Goal: Transaction & Acquisition: Purchase product/service

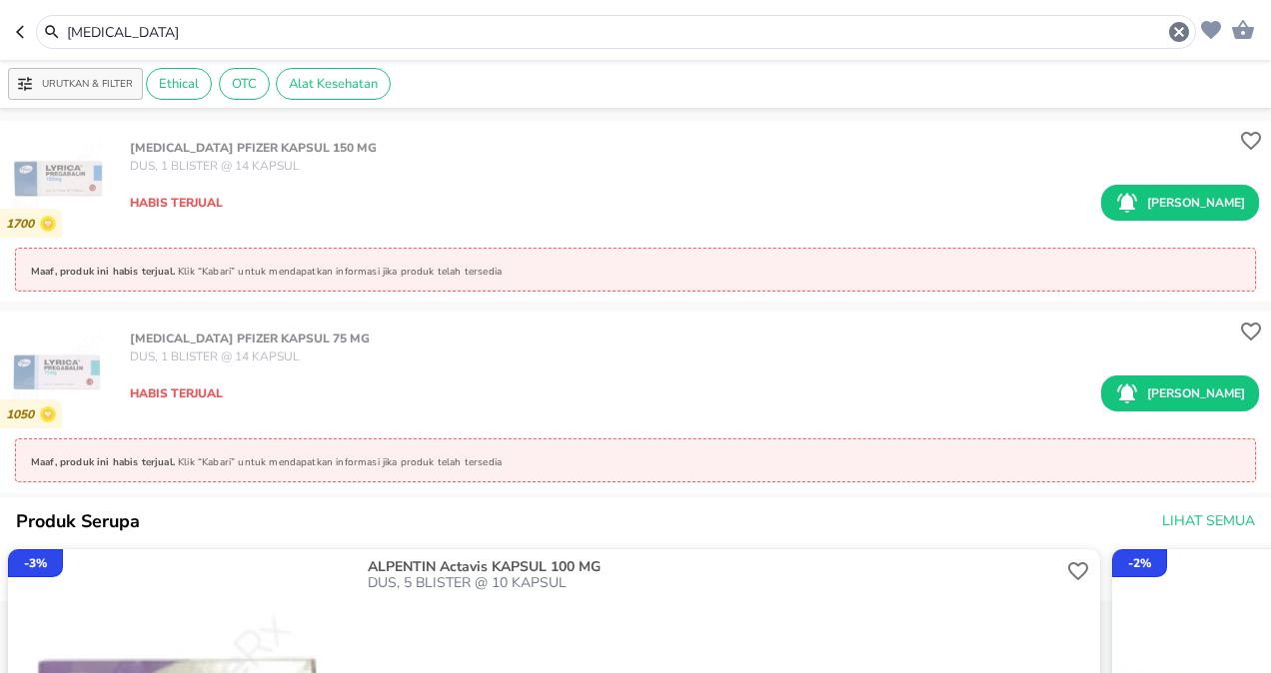
scroll to position [100, 0]
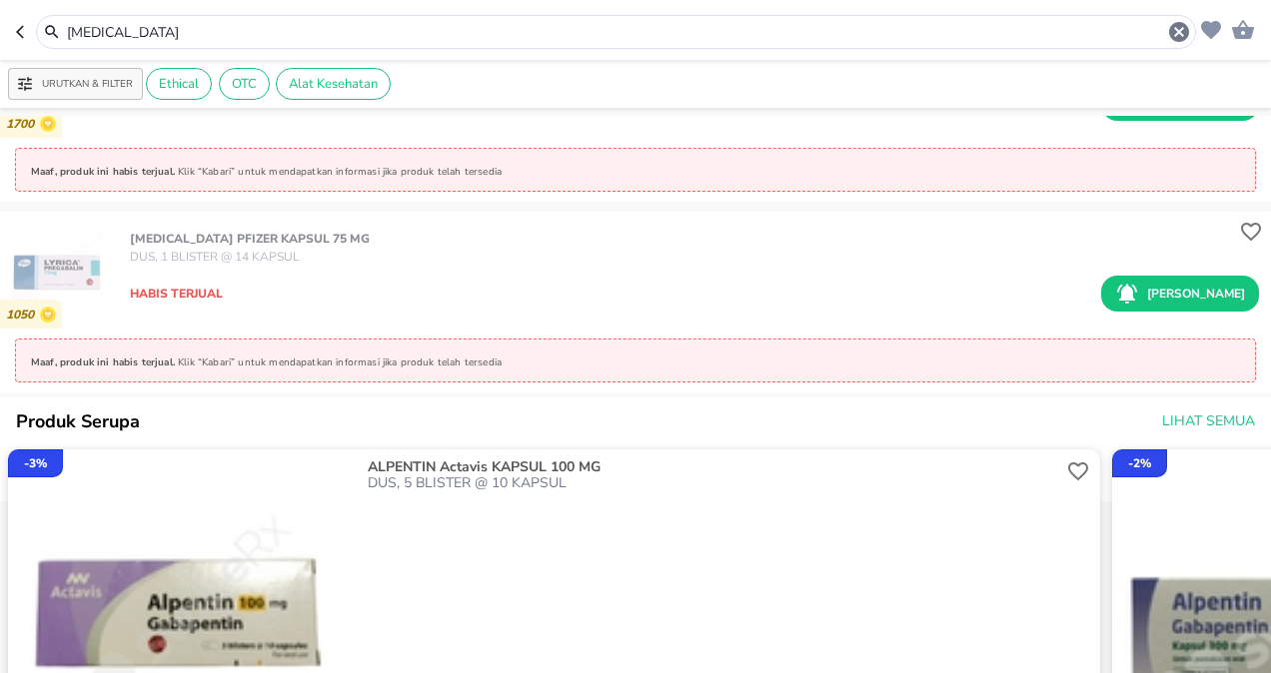
drag, startPoint x: 116, startPoint y: 38, endPoint x: 70, endPoint y: 30, distance: 46.6
click at [70, 30] on input "[MEDICAL_DATA]" at bounding box center [616, 32] width 1102 height 21
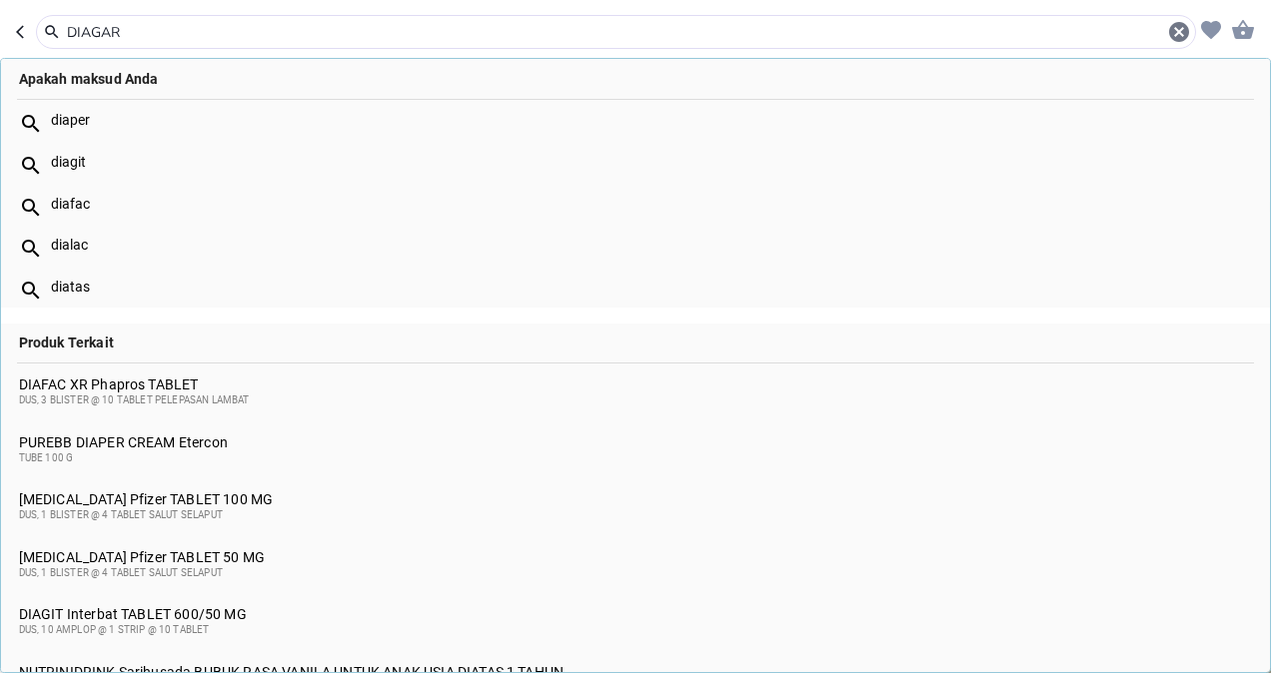
drag, startPoint x: 122, startPoint y: 33, endPoint x: 55, endPoint y: 24, distance: 67.5
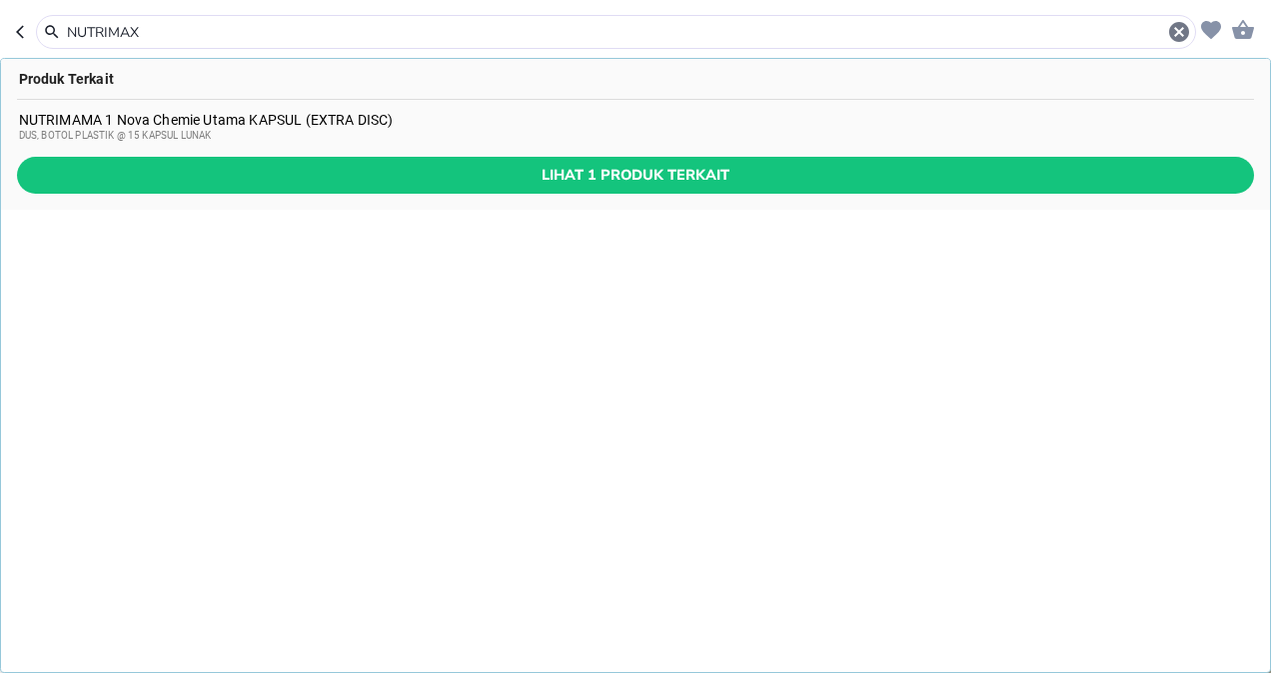
click at [444, 163] on span "Lihat 1 produk terkait" at bounding box center [635, 175] width 1205 height 25
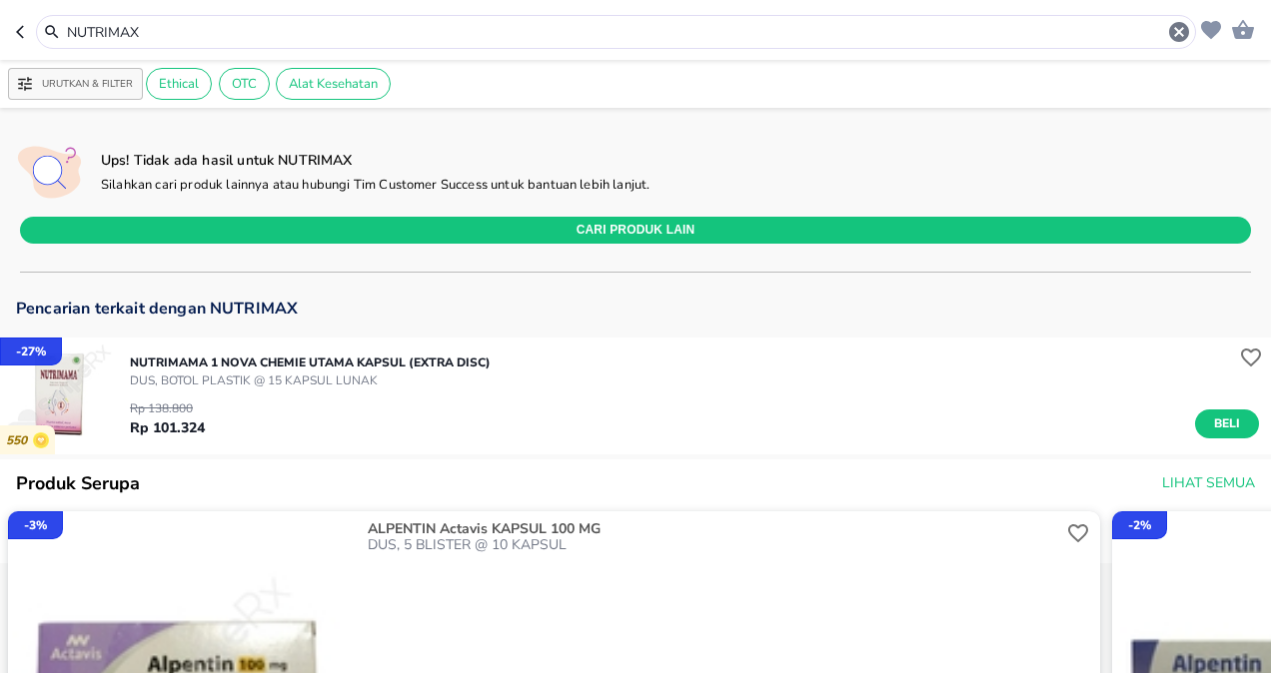
click at [146, 30] on input "NUTRIMAX" at bounding box center [616, 32] width 1102 height 21
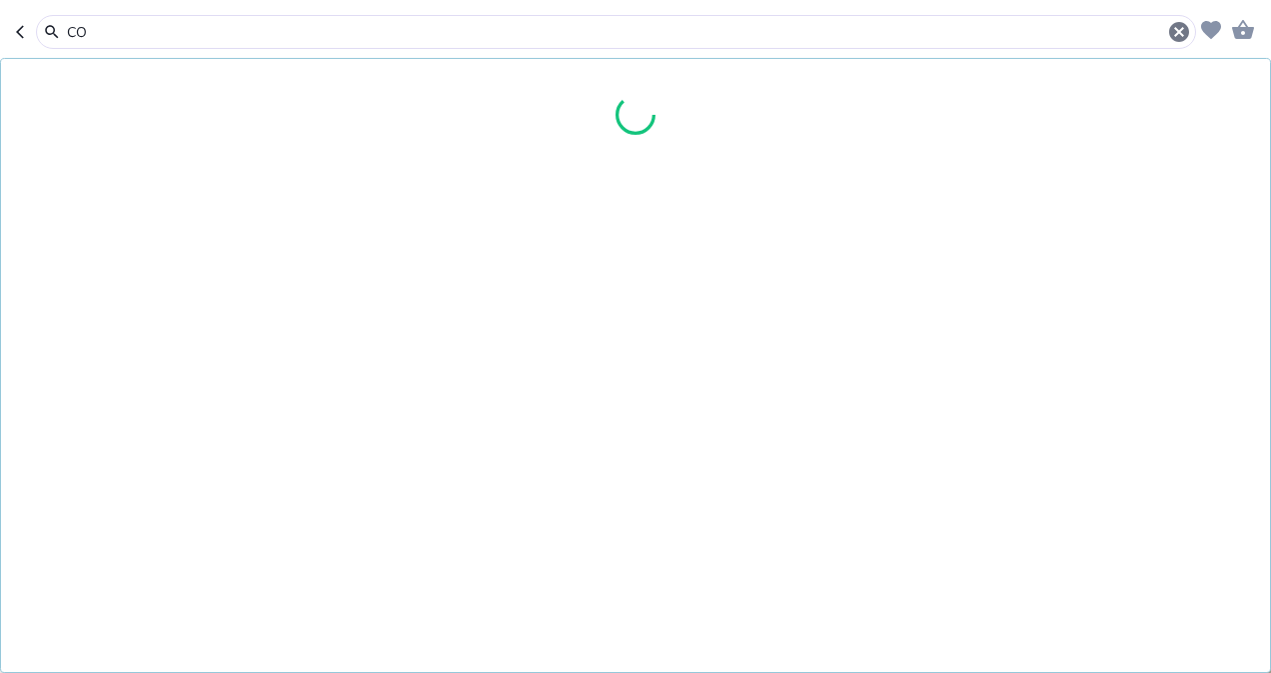
type input "C"
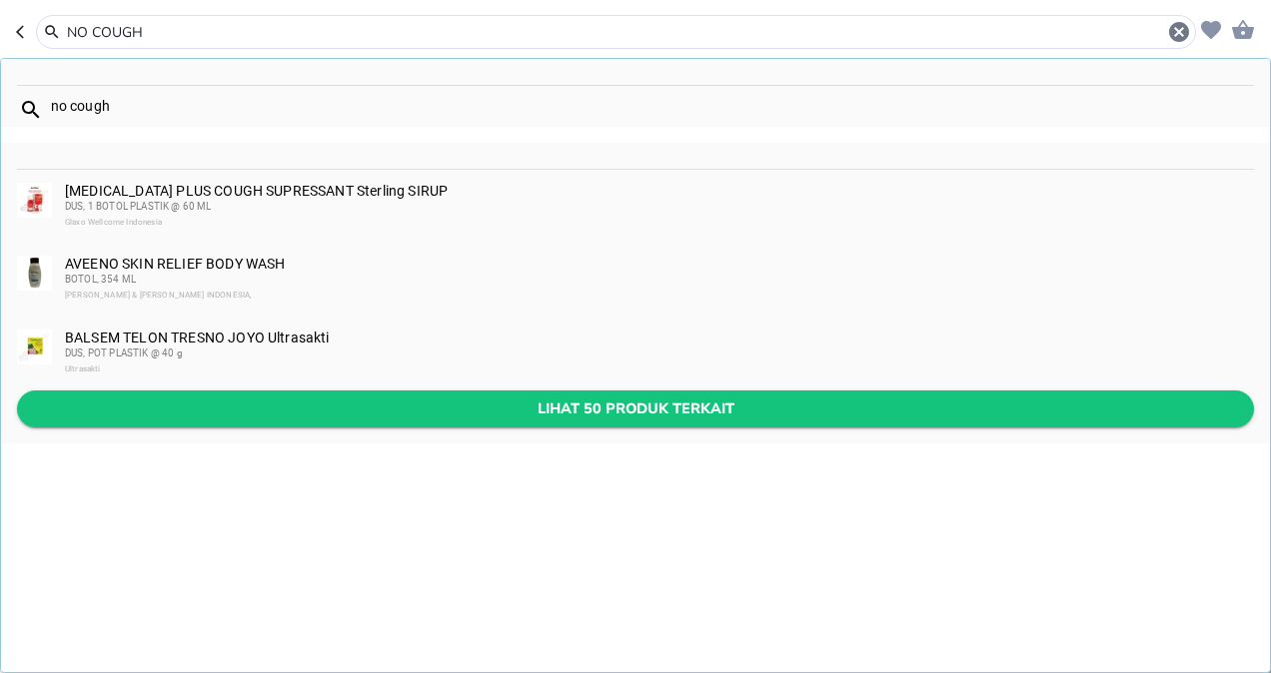
type input "NO COUGH"
click at [662, 406] on span "Lihat 50 produk terkait" at bounding box center [635, 409] width 1205 height 25
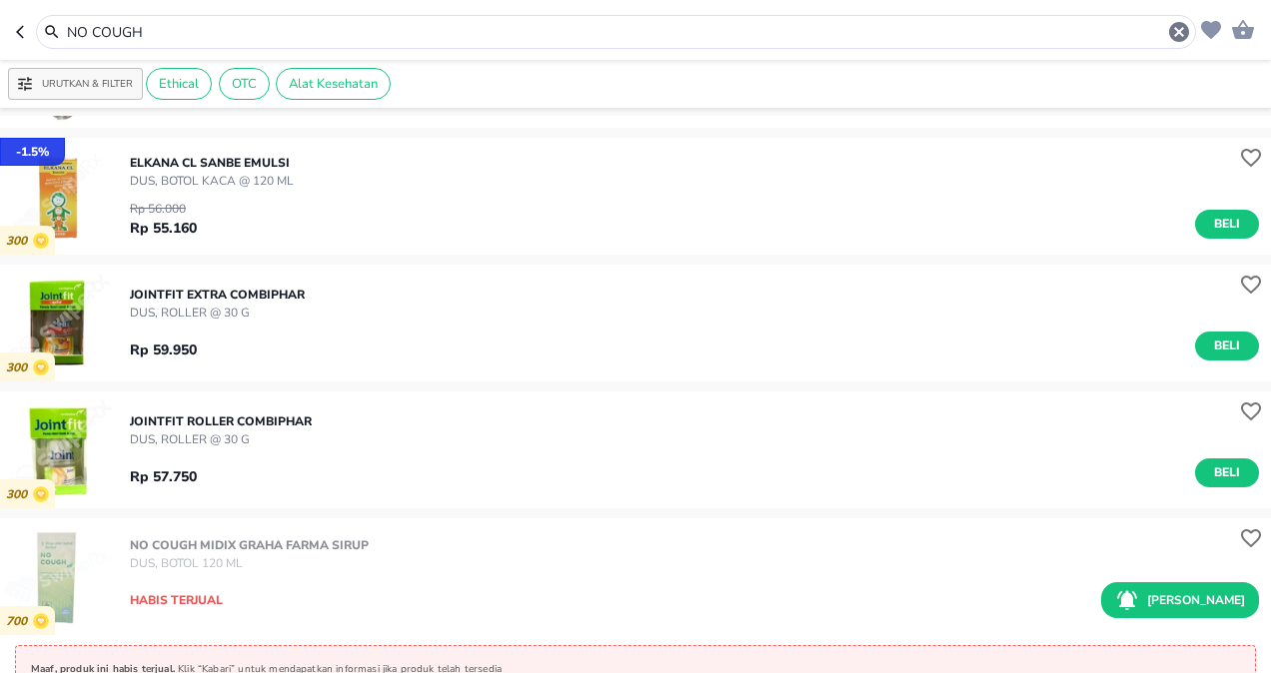
scroll to position [4949, 0]
click at [22, 26] on icon "button" at bounding box center [20, 31] width 8 height 13
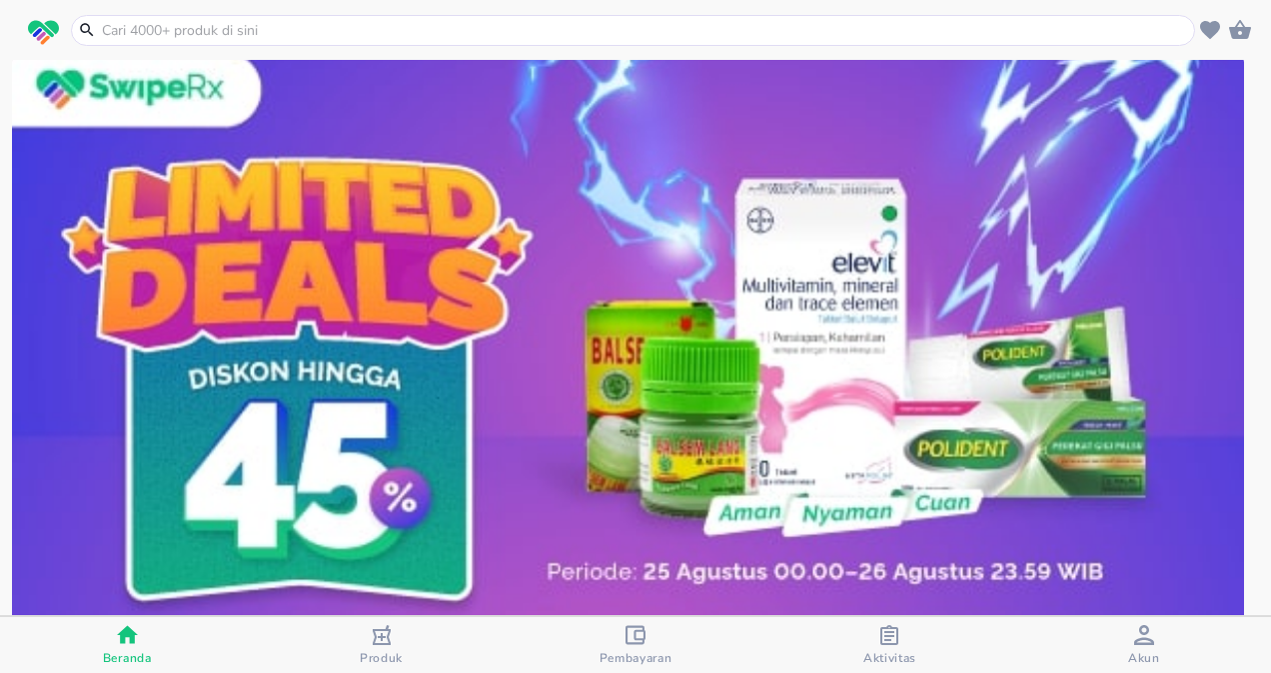
scroll to position [300, 0]
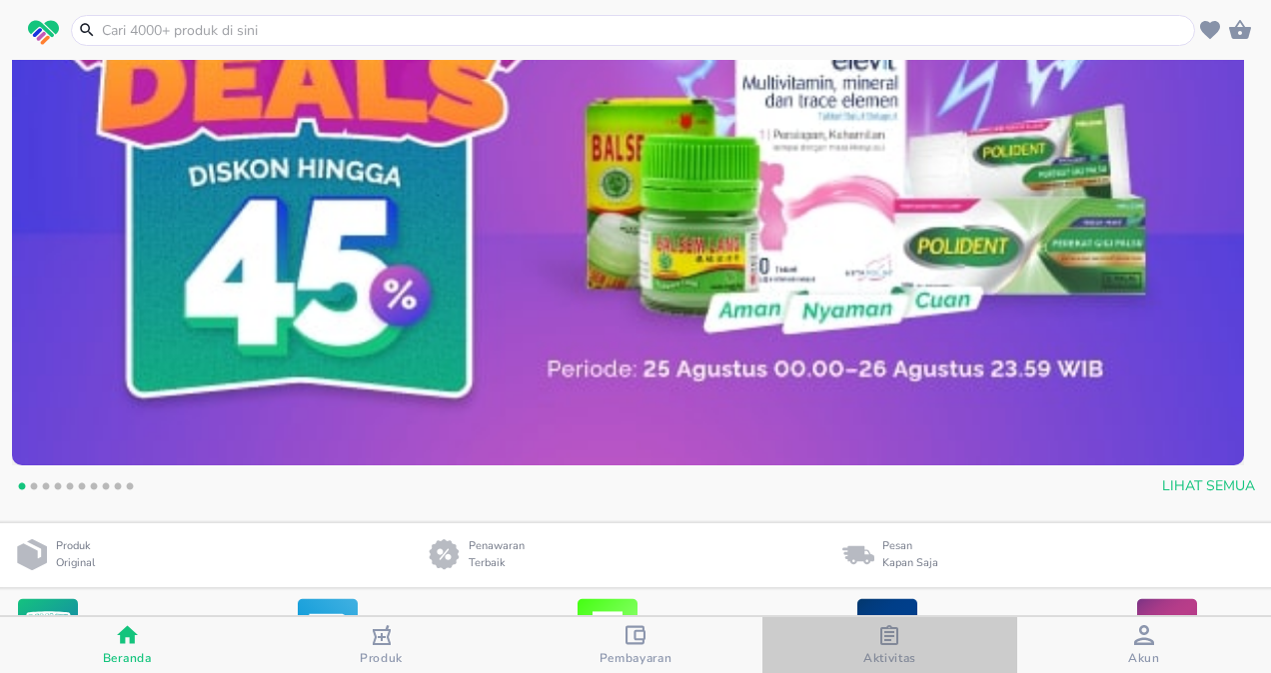
click at [878, 641] on div "Aktivitas" at bounding box center [889, 645] width 53 height 41
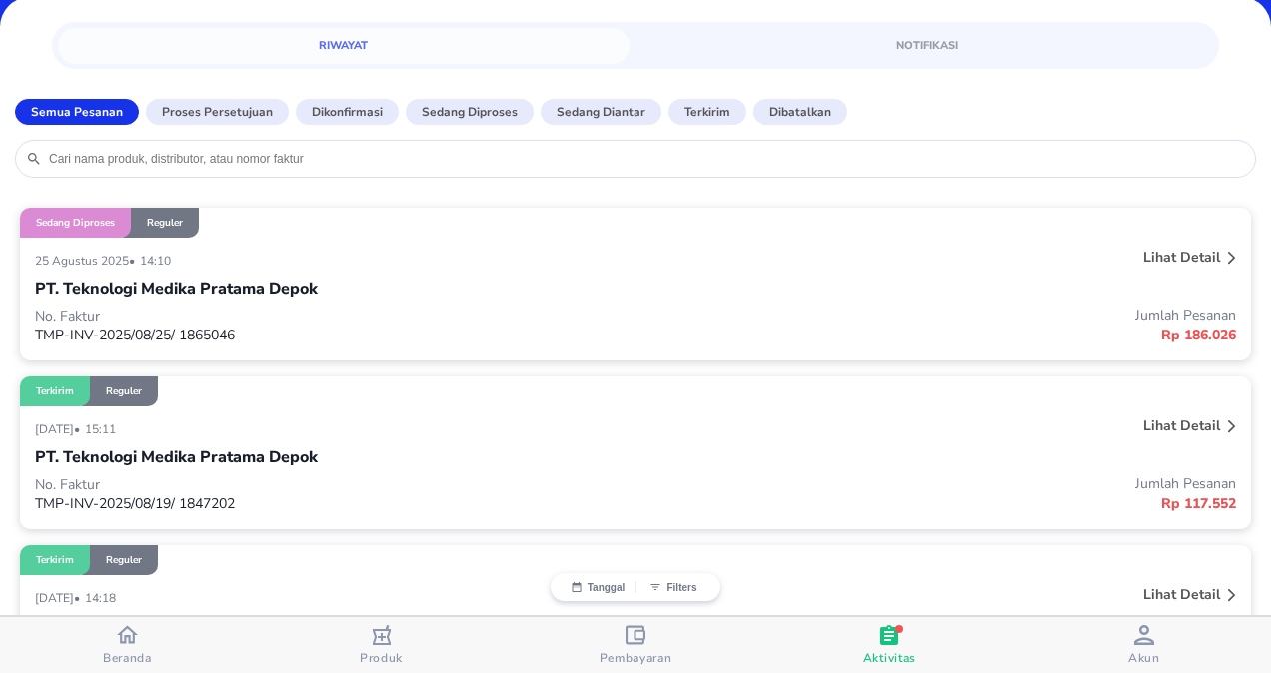
scroll to position [100, 0]
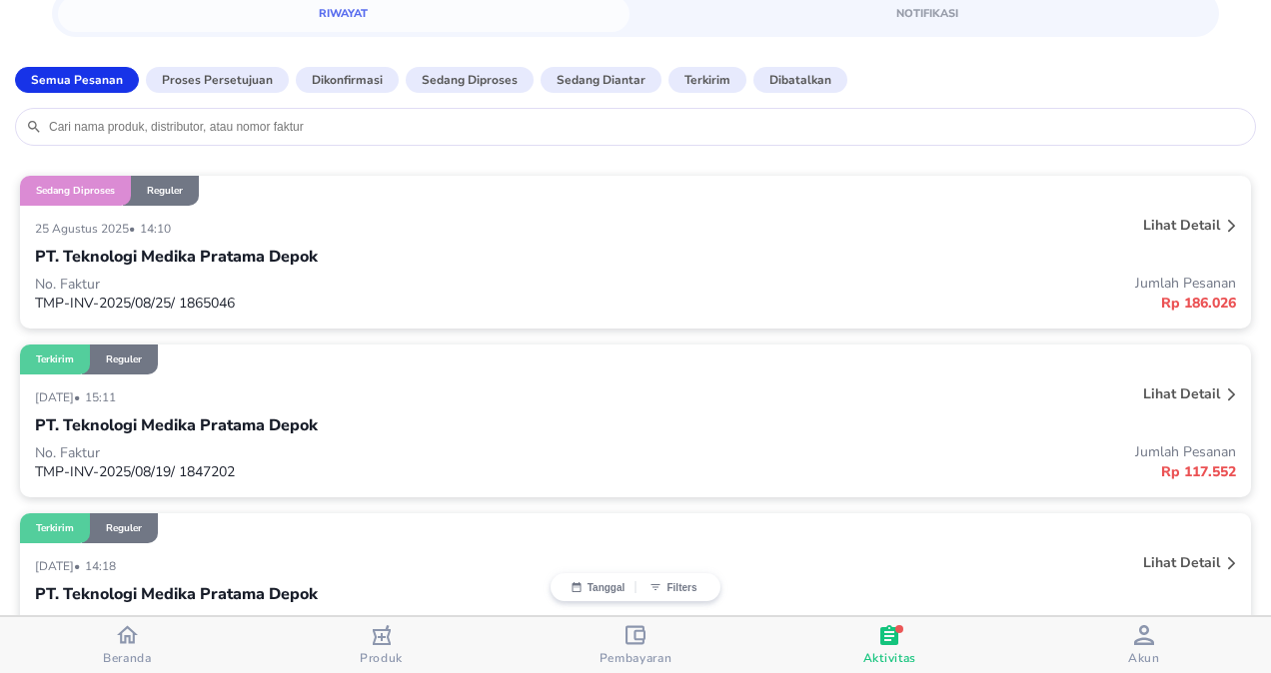
click at [1207, 220] on div "Lihat detail" at bounding box center [1181, 225] width 85 height 27
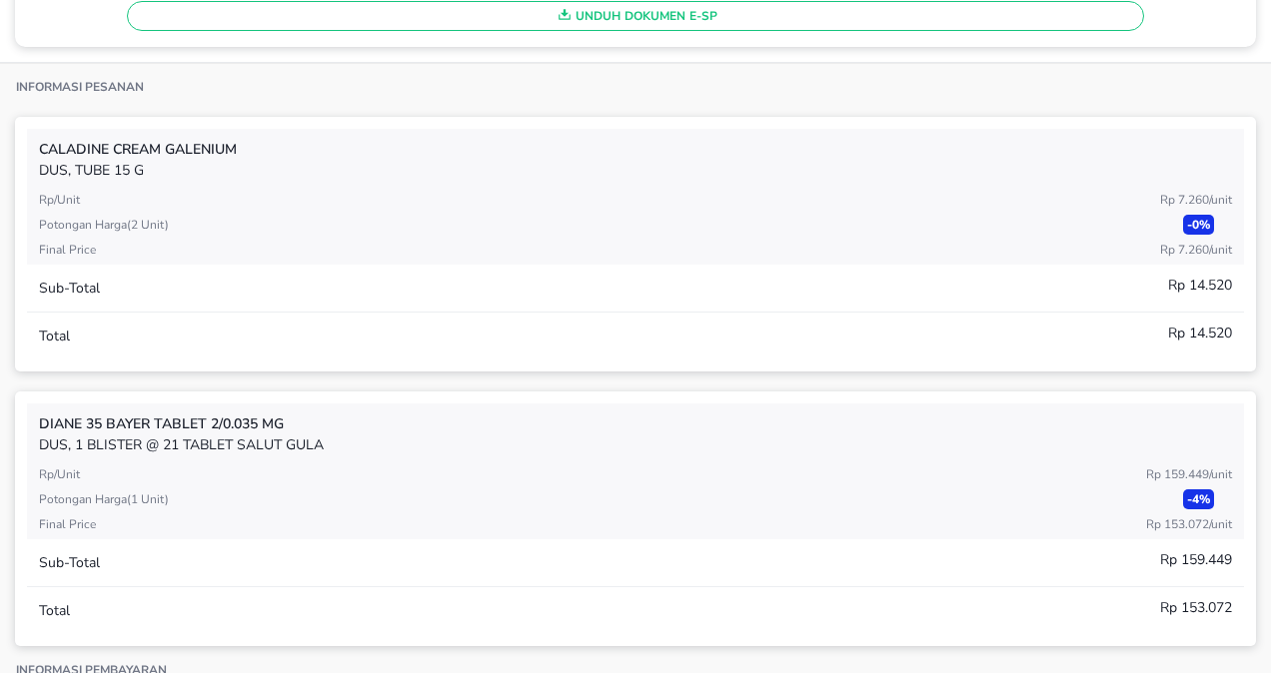
scroll to position [0, 0]
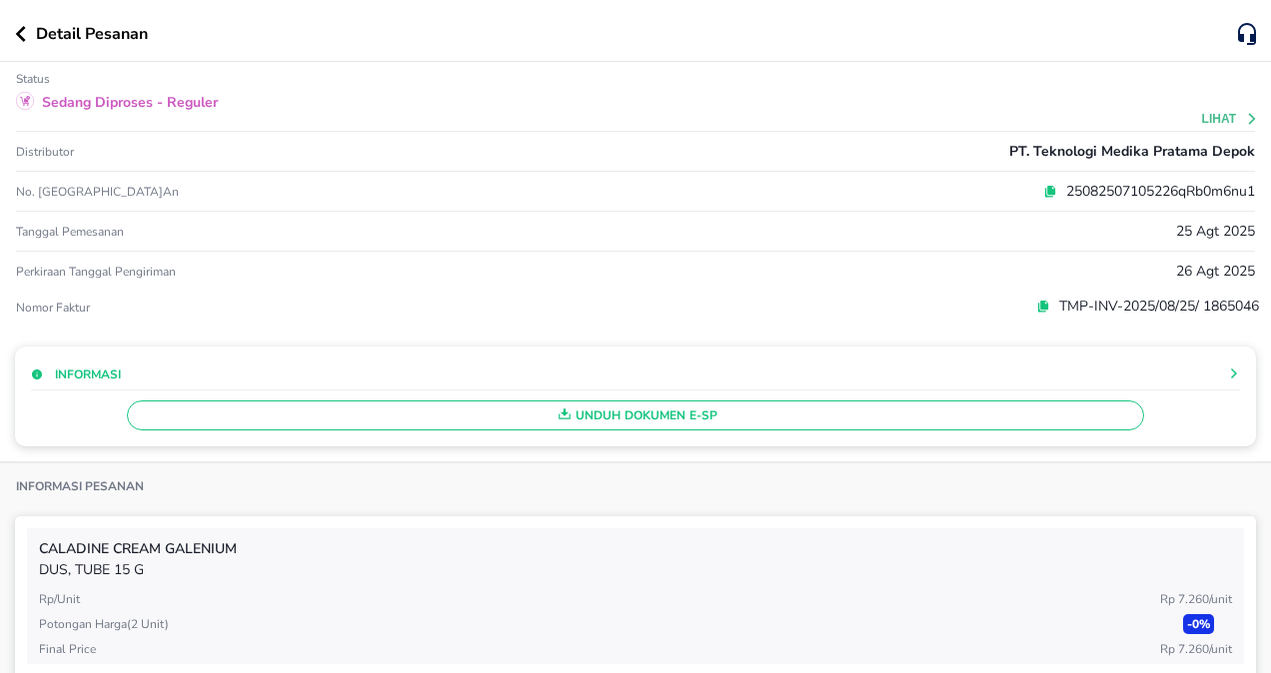
click at [1245, 114] on icon at bounding box center [1252, 119] width 14 height 14
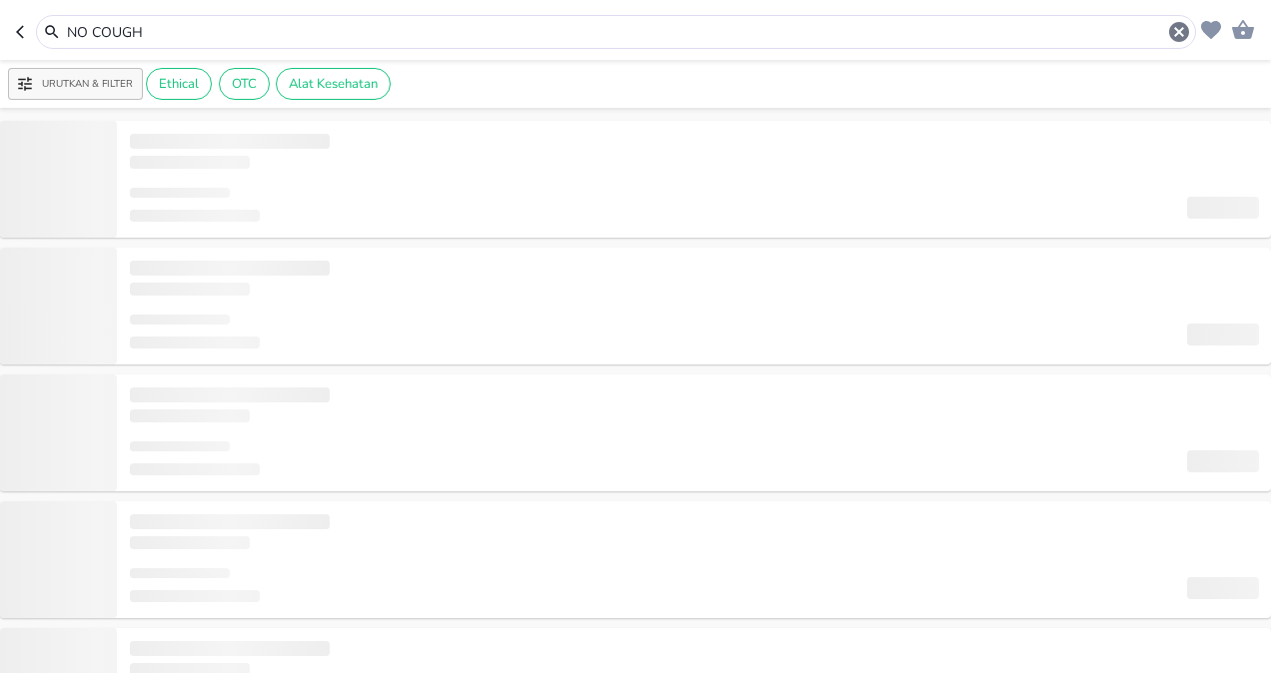
click at [14, 32] on header "NO COUGH" at bounding box center [635, 30] width 1271 height 60
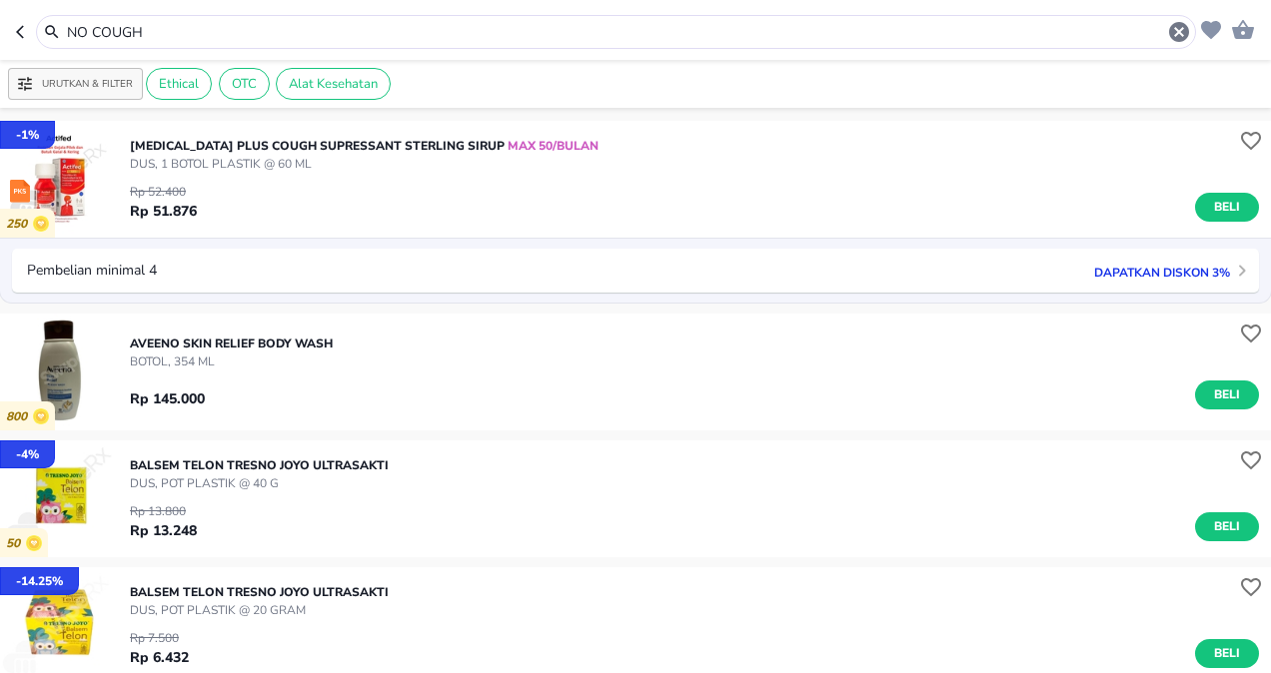
click at [27, 42] on button "button" at bounding box center [26, 32] width 20 height 34
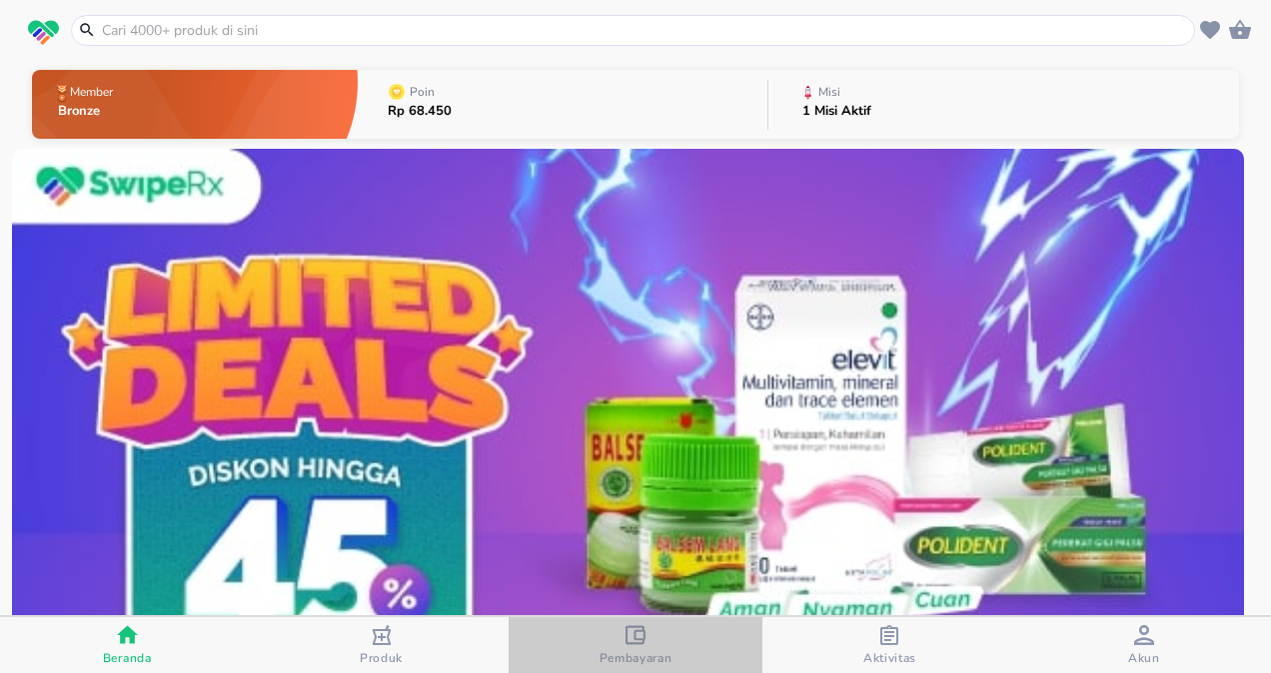
click at [648, 650] on span "Pembayaran" at bounding box center [635, 658] width 73 height 16
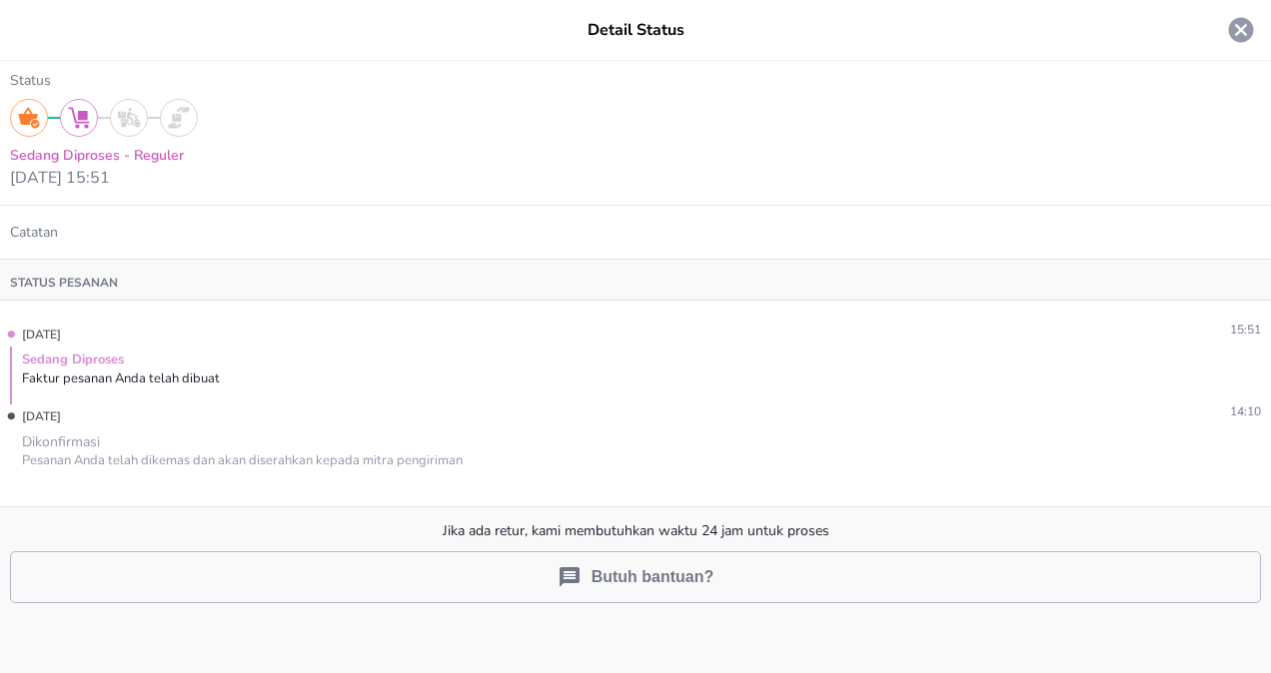
click at [1245, 29] on icon at bounding box center [1241, 30] width 25 height 25
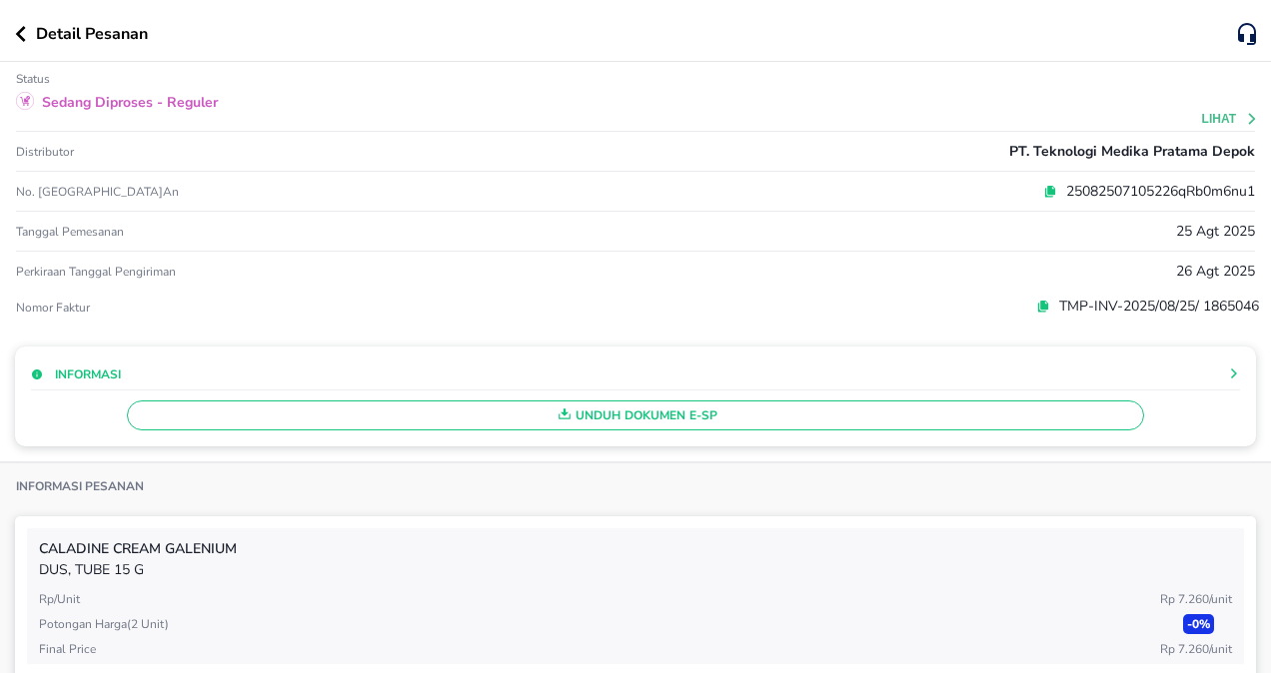
click at [22, 36] on icon "button" at bounding box center [20, 34] width 11 height 16
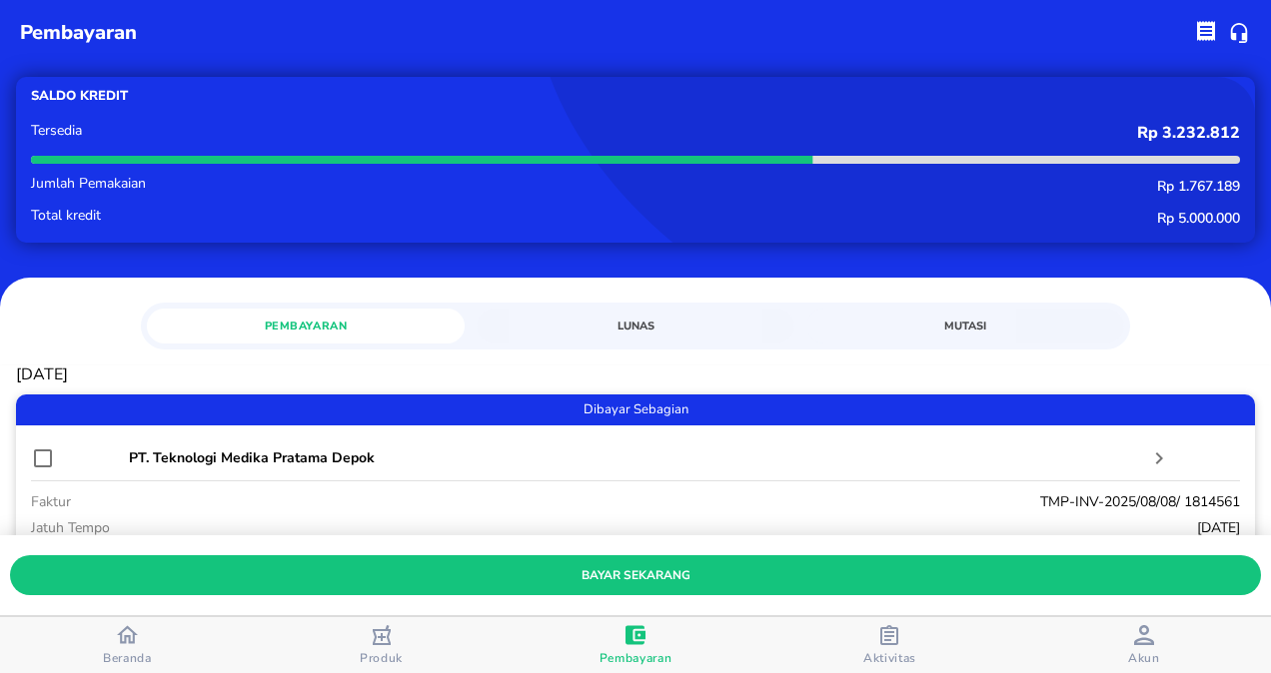
click at [612, 320] on span "Lunas" at bounding box center [636, 326] width 294 height 19
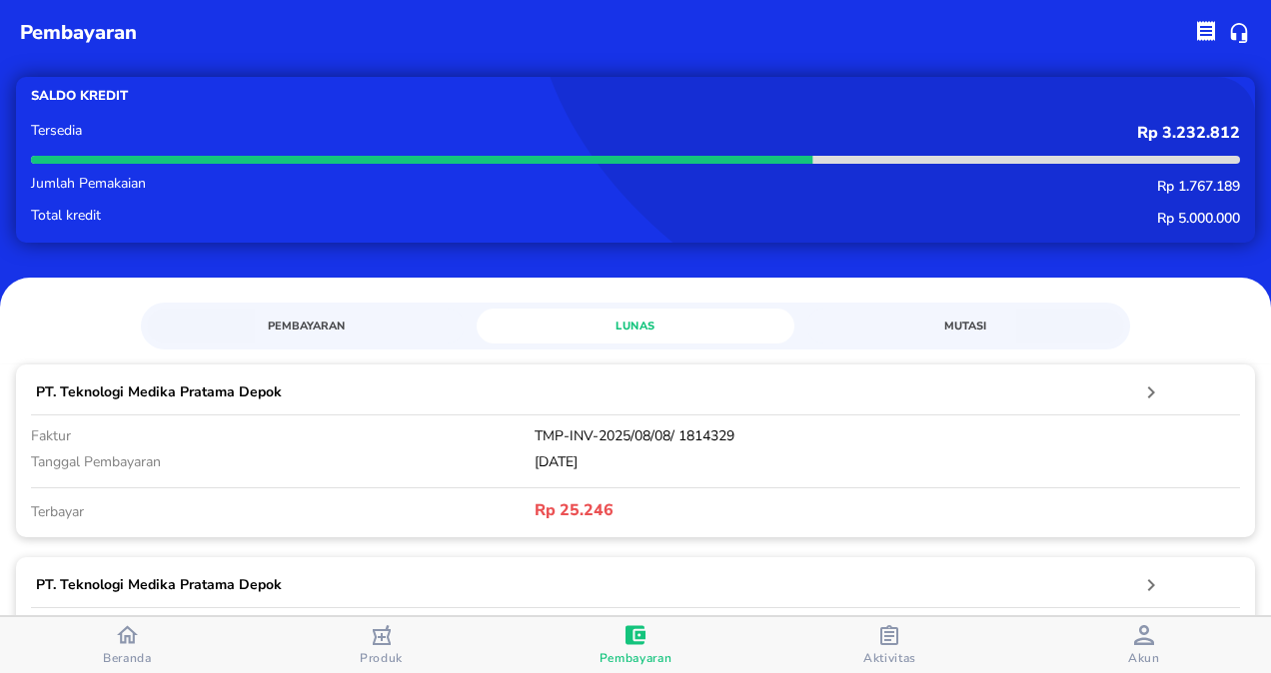
click at [120, 648] on div "button" at bounding box center [127, 637] width 21 height 26
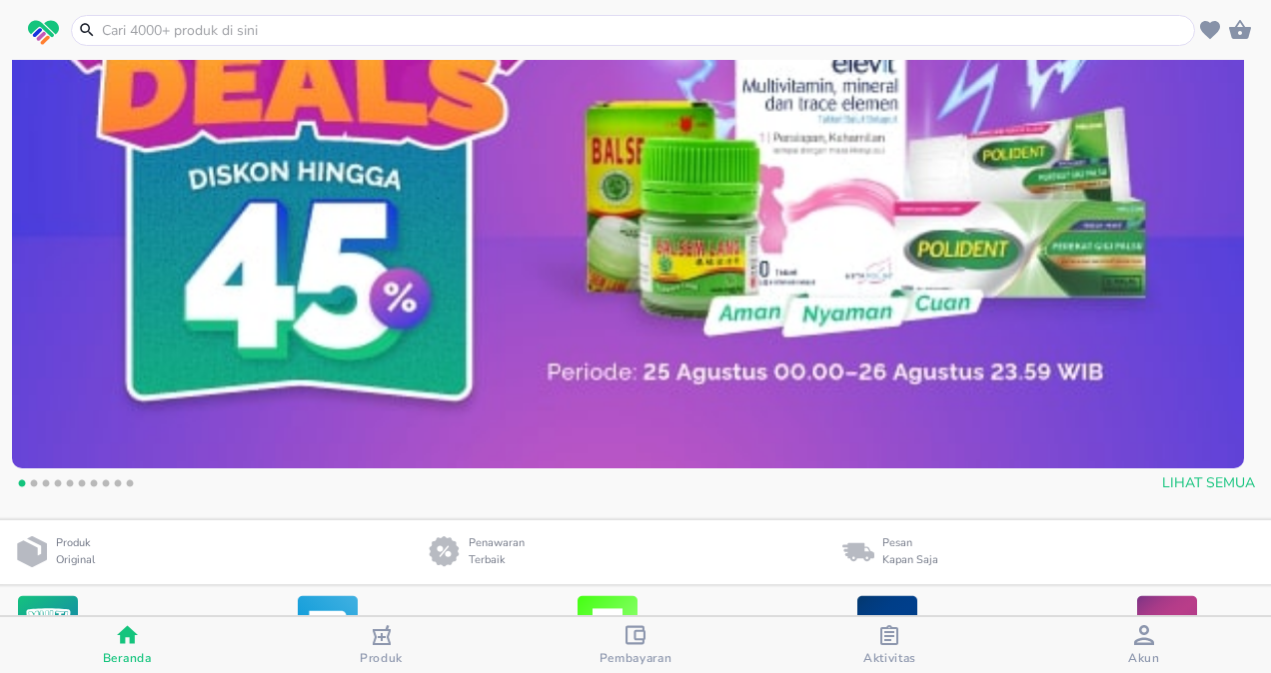
scroll to position [300, 0]
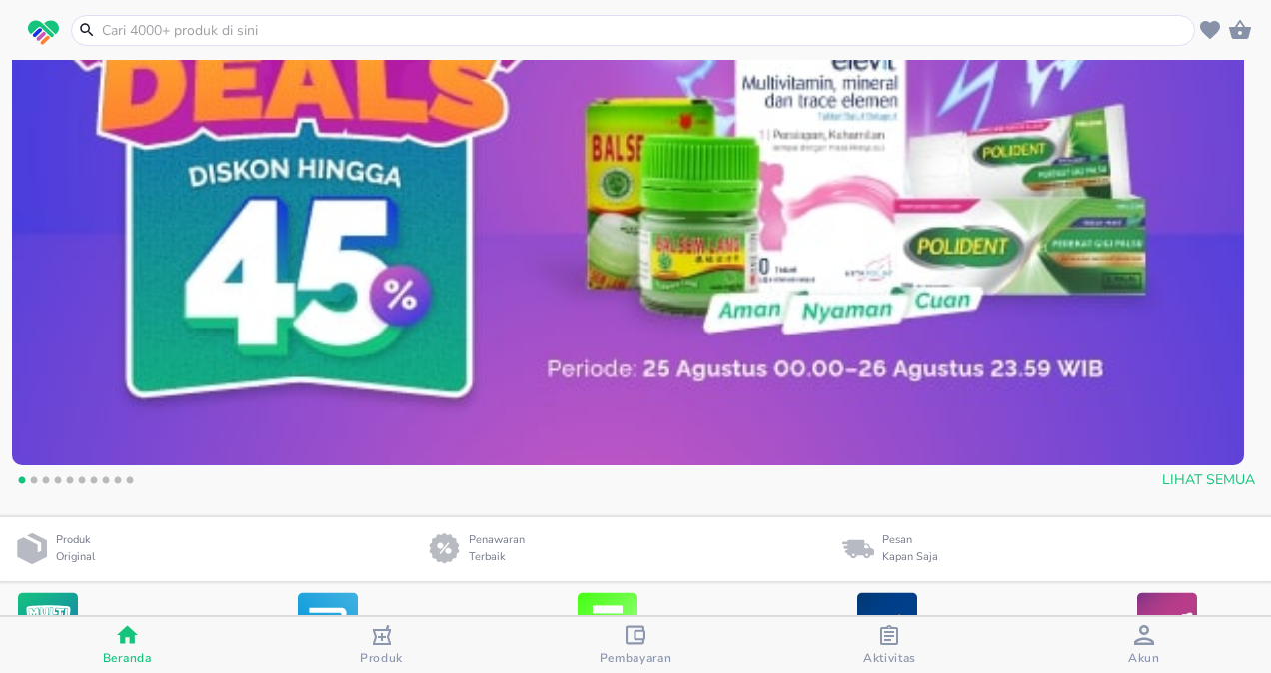
click at [317, 30] on input "text" at bounding box center [645, 30] width 1090 height 21
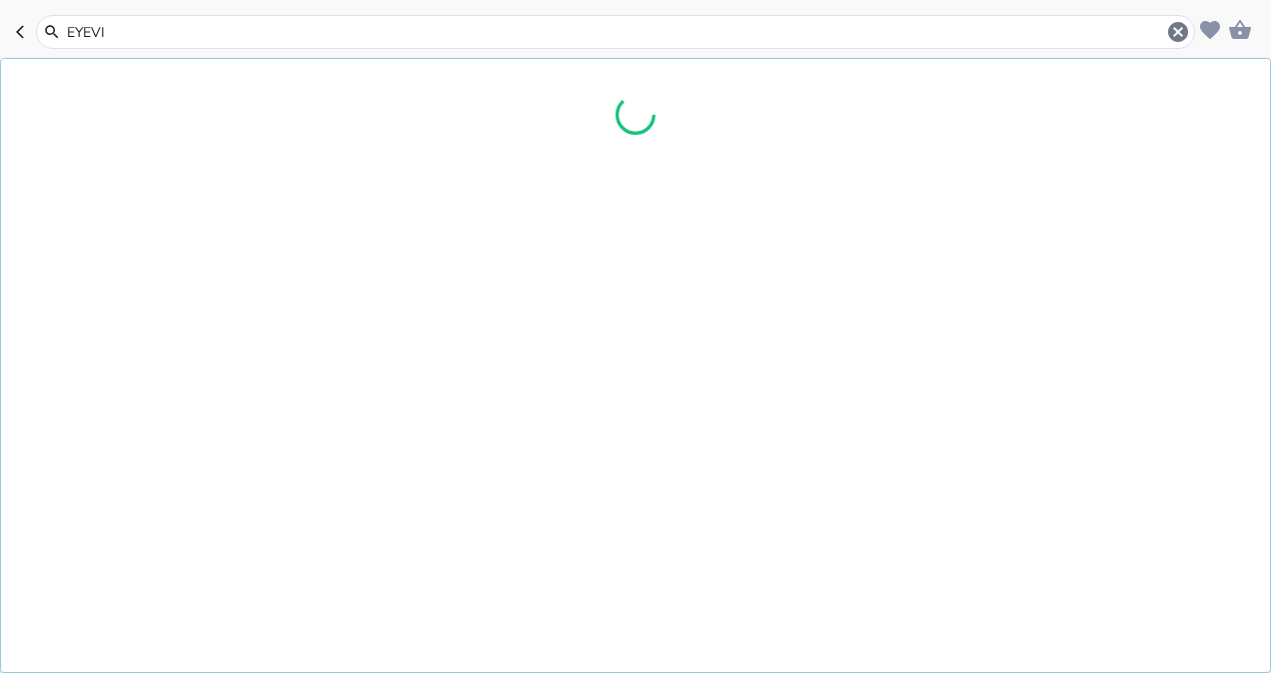
scroll to position [302, 0]
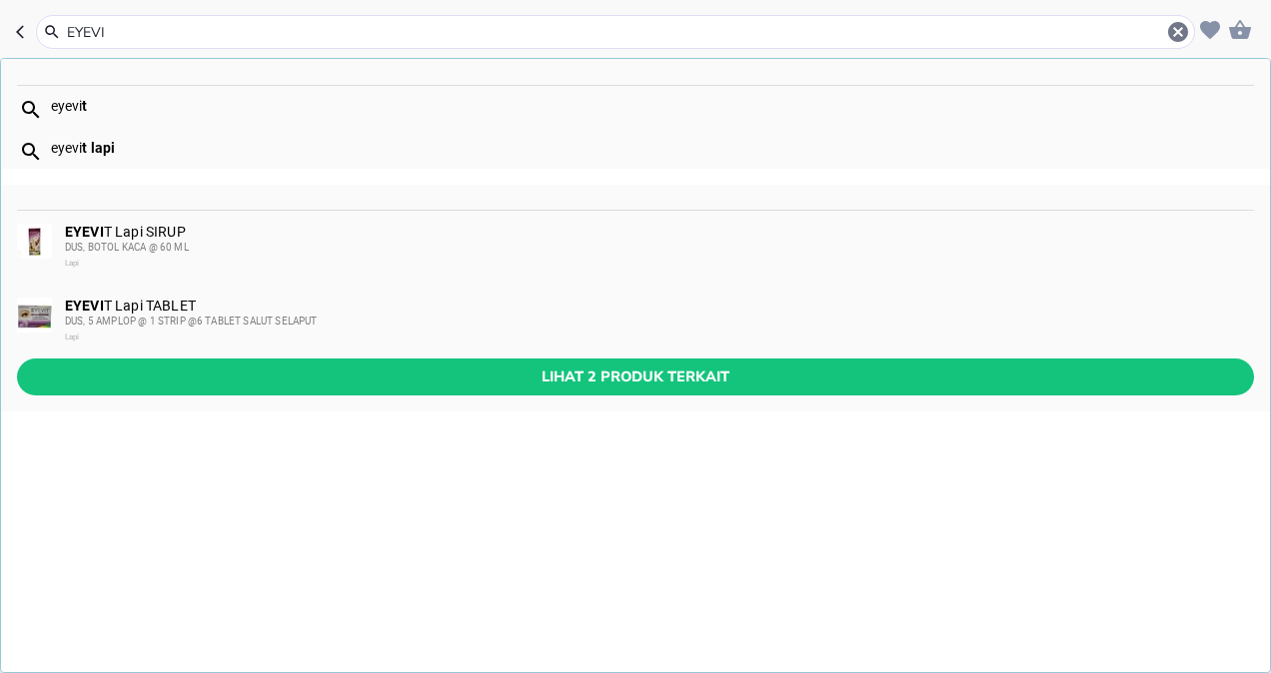
click at [118, 28] on input "EYEVI" at bounding box center [615, 32] width 1101 height 21
drag, startPoint x: 118, startPoint y: 28, endPoint x: 55, endPoint y: 21, distance: 63.3
click at [55, 21] on div "EYEVI" at bounding box center [615, 32] width 1149 height 24
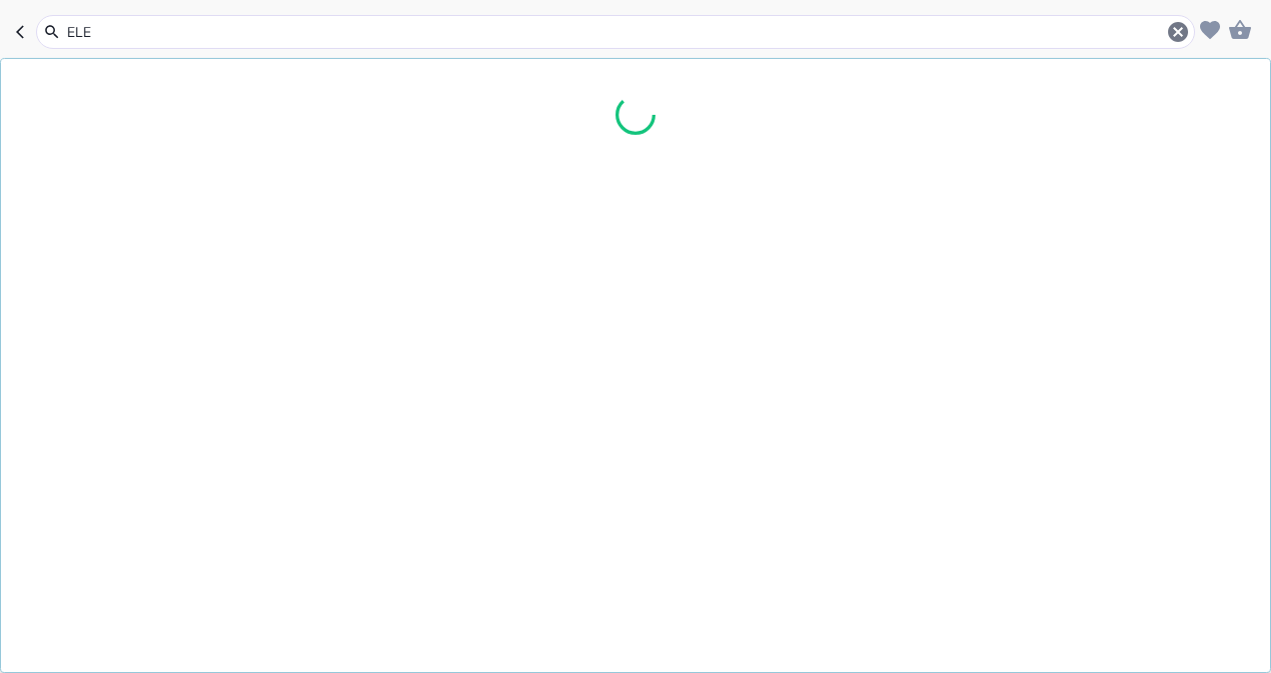
type input "ELEV"
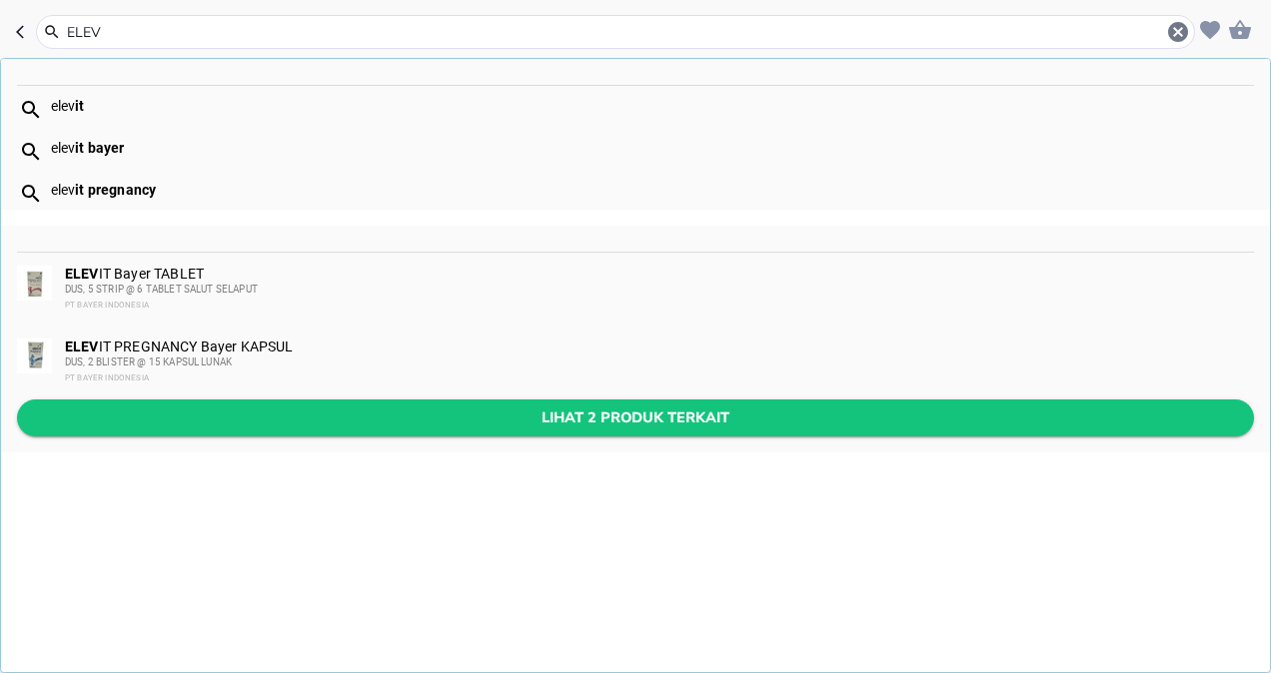
click at [534, 411] on span "Lihat 2 produk terkait" at bounding box center [635, 418] width 1205 height 25
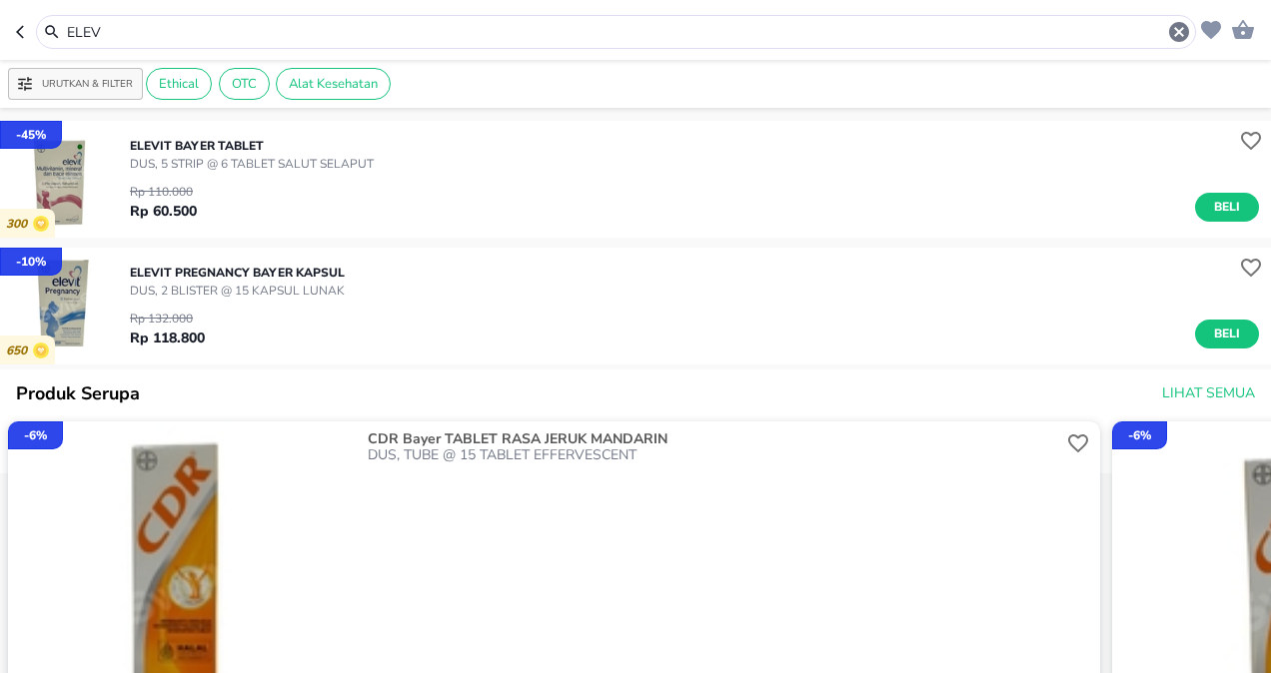
click at [218, 148] on p "ELEVIT Bayer TABLET" at bounding box center [252, 146] width 244 height 18
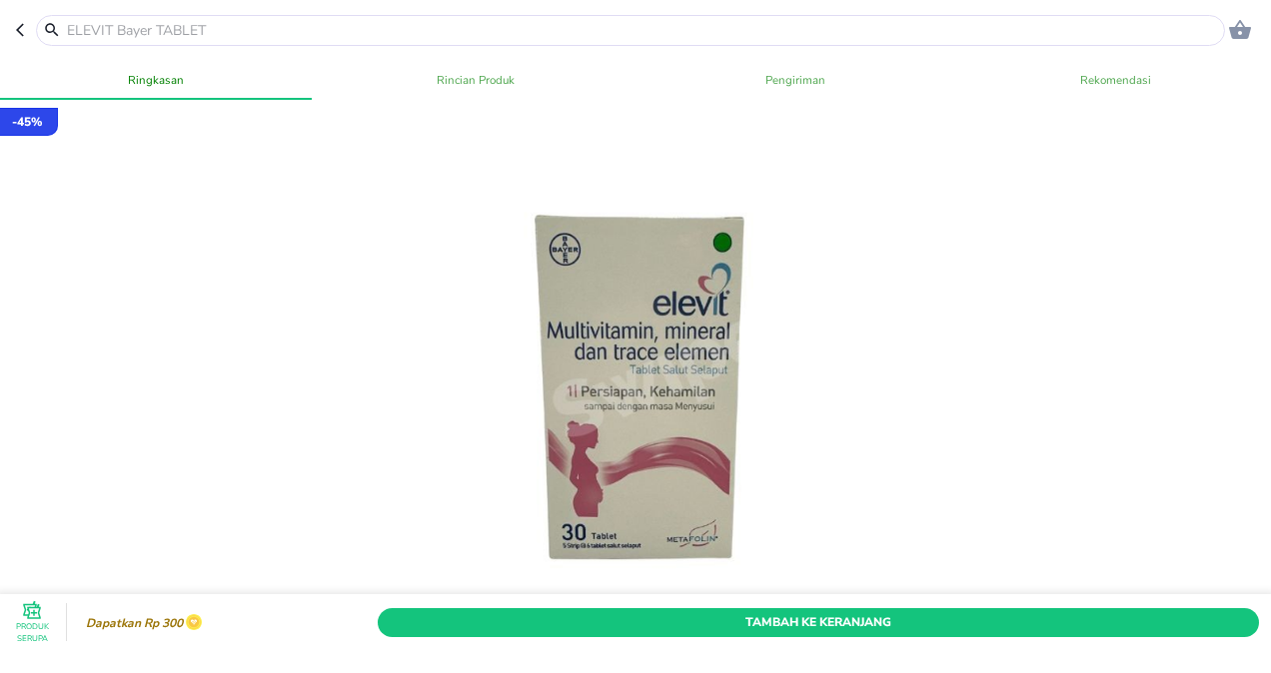
click at [18, 33] on icon "button" at bounding box center [24, 30] width 16 height 16
